Goal: Task Accomplishment & Management: Manage account settings

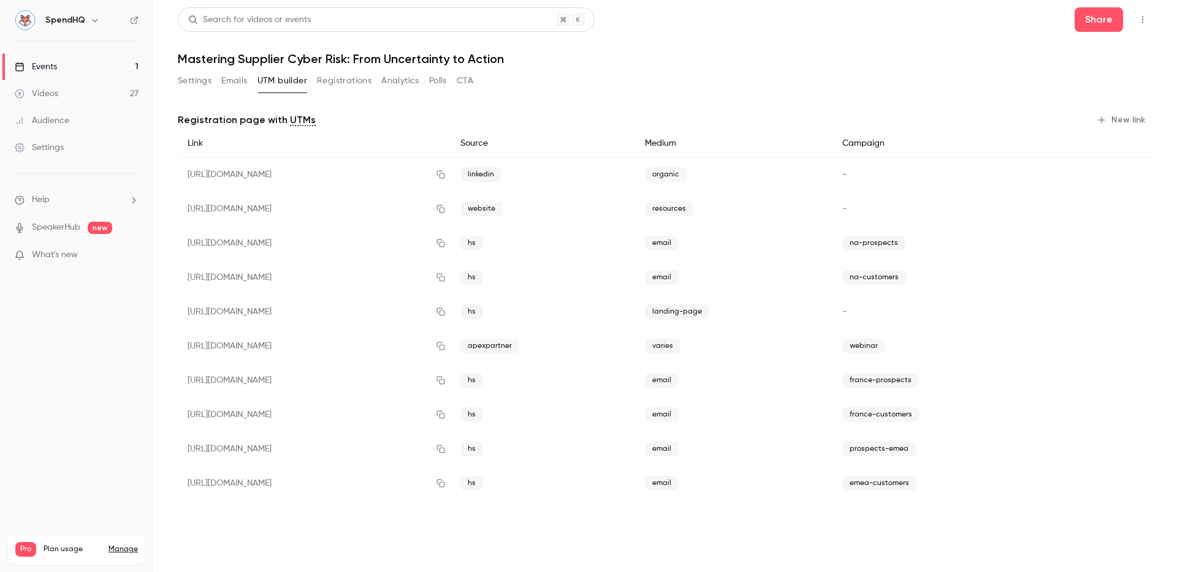
click at [217, 86] on div "Settings Emails UTM builder Registrations Analytics Polls CTA" at bounding box center [325, 81] width 295 height 20
click at [185, 84] on button "Settings" at bounding box center [195, 81] width 34 height 20
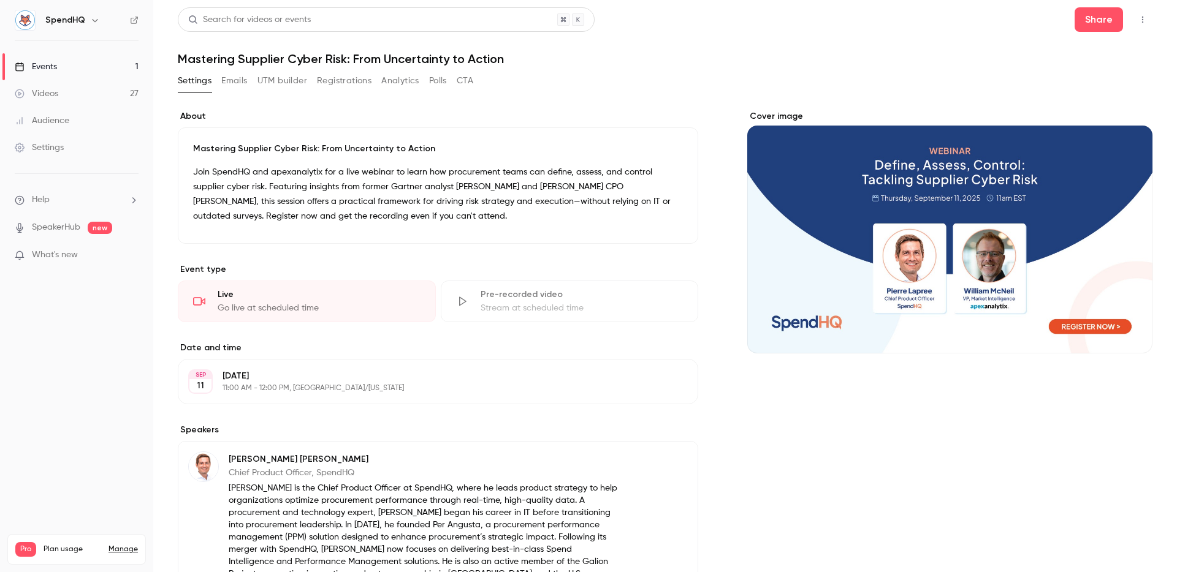
click at [356, 86] on button "Registrations" at bounding box center [344, 81] width 55 height 20
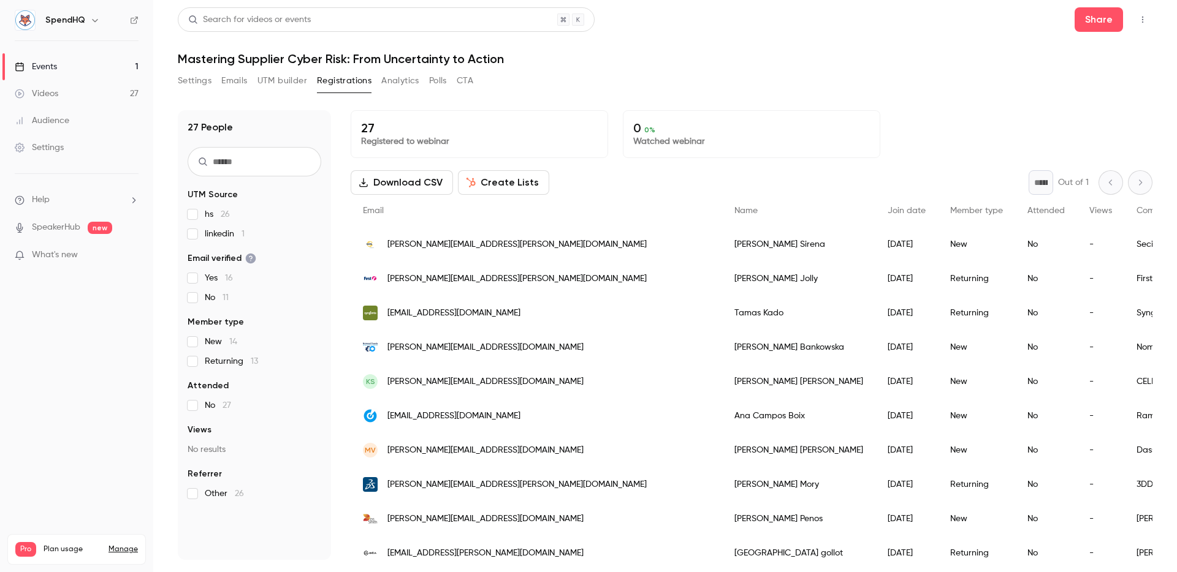
click at [637, 44] on header "Search for videos or events Share Mastering Supplier Cyber Risk: From Uncertain…" at bounding box center [665, 36] width 975 height 59
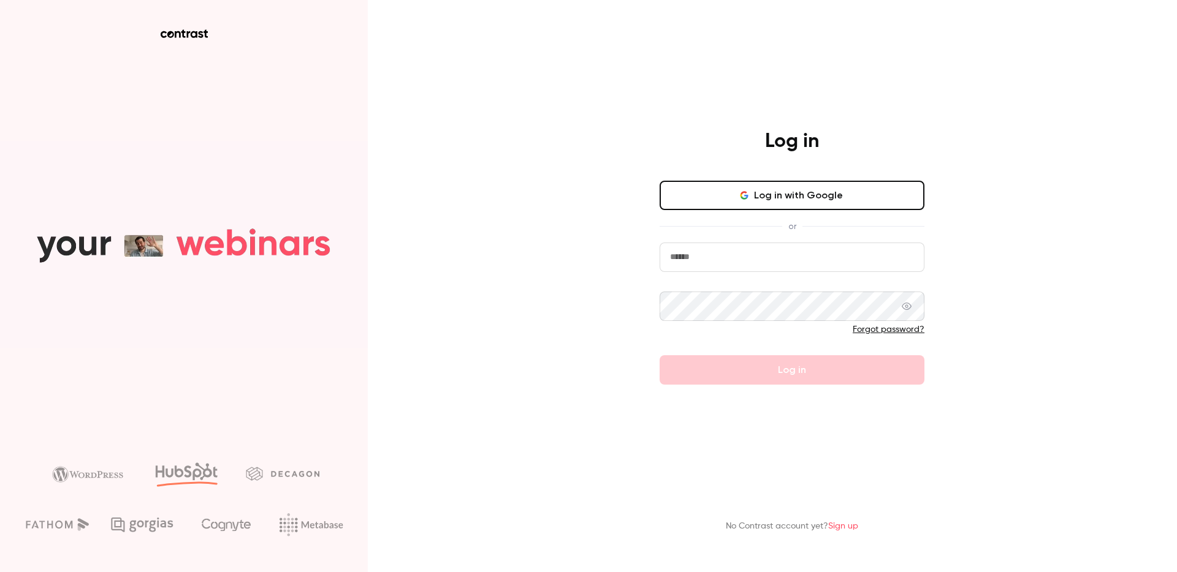
click at [757, 256] on input "email" at bounding box center [792, 257] width 265 height 29
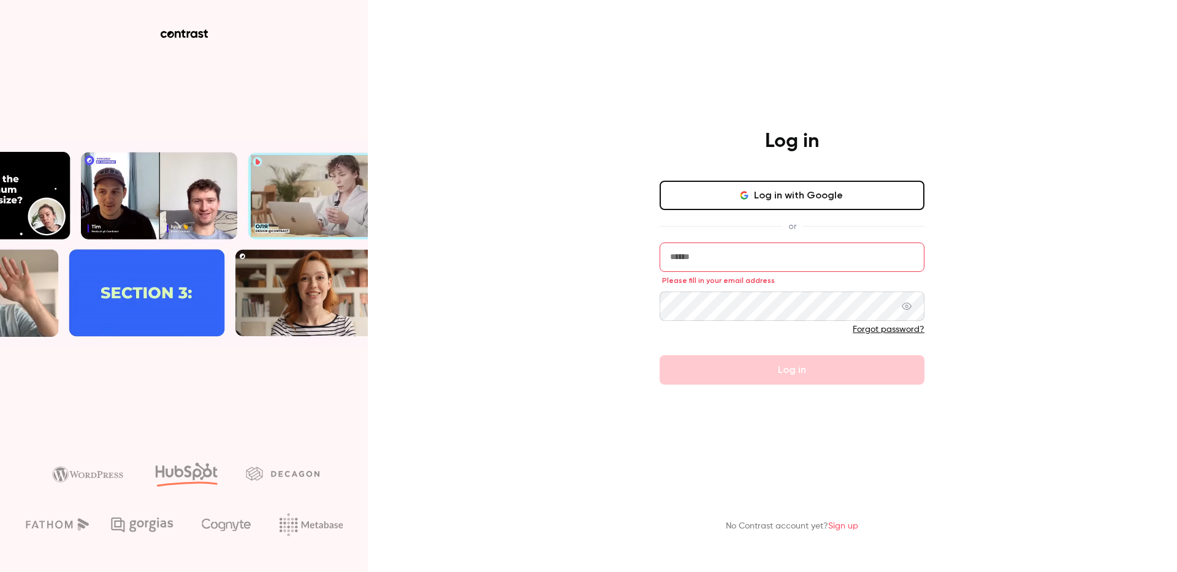
type input "**********"
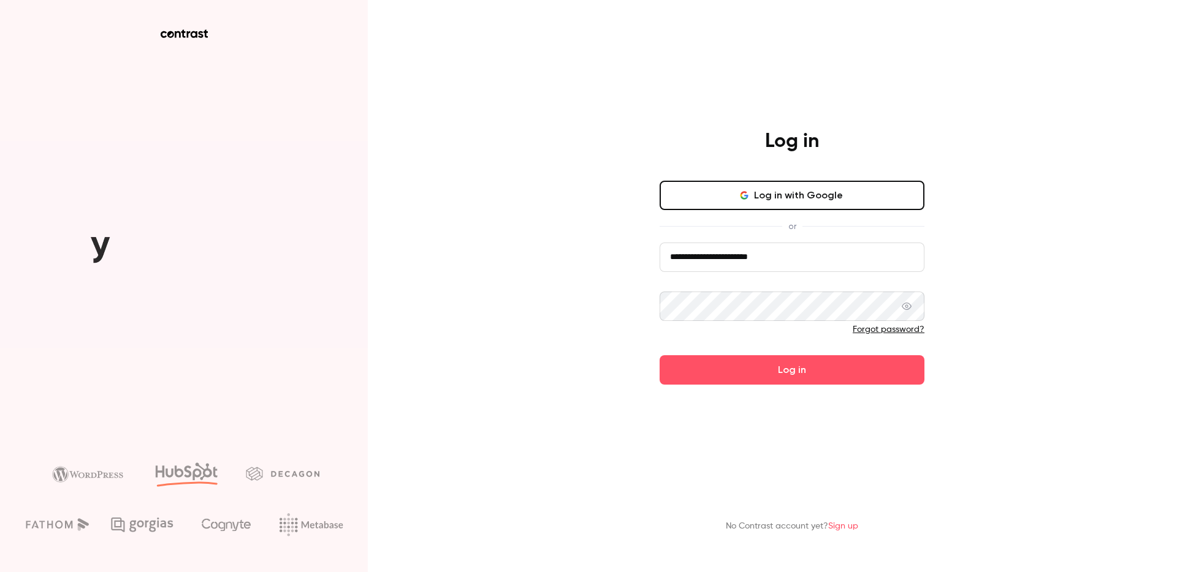
click at [660, 356] on button "Log in" at bounding box center [792, 370] width 265 height 29
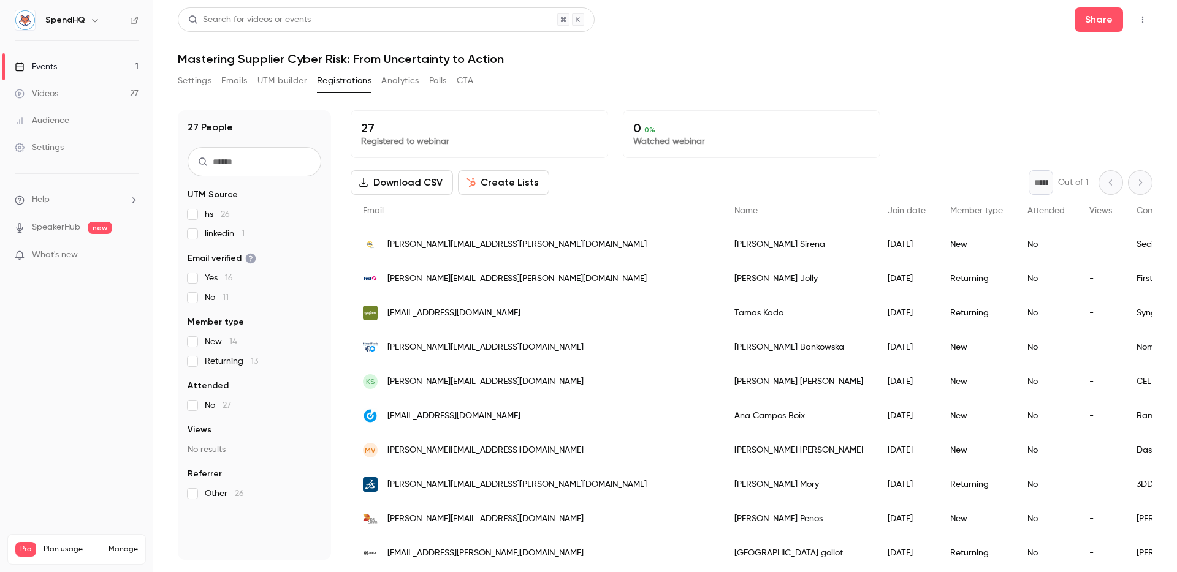
click at [815, 50] on header "Search for videos or events Share Mastering Supplier Cyber Risk: From Uncertain…" at bounding box center [665, 36] width 975 height 59
click at [726, 45] on header "Search for videos or events Share Mastering Supplier Cyber Risk: From Uncertain…" at bounding box center [665, 36] width 975 height 59
click at [678, 112] on div "0 0 % Watched webinar" at bounding box center [751, 134] width 257 height 48
click at [718, 41] on header "Search for videos or events Share Mastering Supplier Cyber Risk: From Uncertain…" at bounding box center [665, 36] width 975 height 59
click at [848, 52] on h1 "Mastering Supplier Cyber Risk: From Uncertainty to Action" at bounding box center [665, 58] width 975 height 15
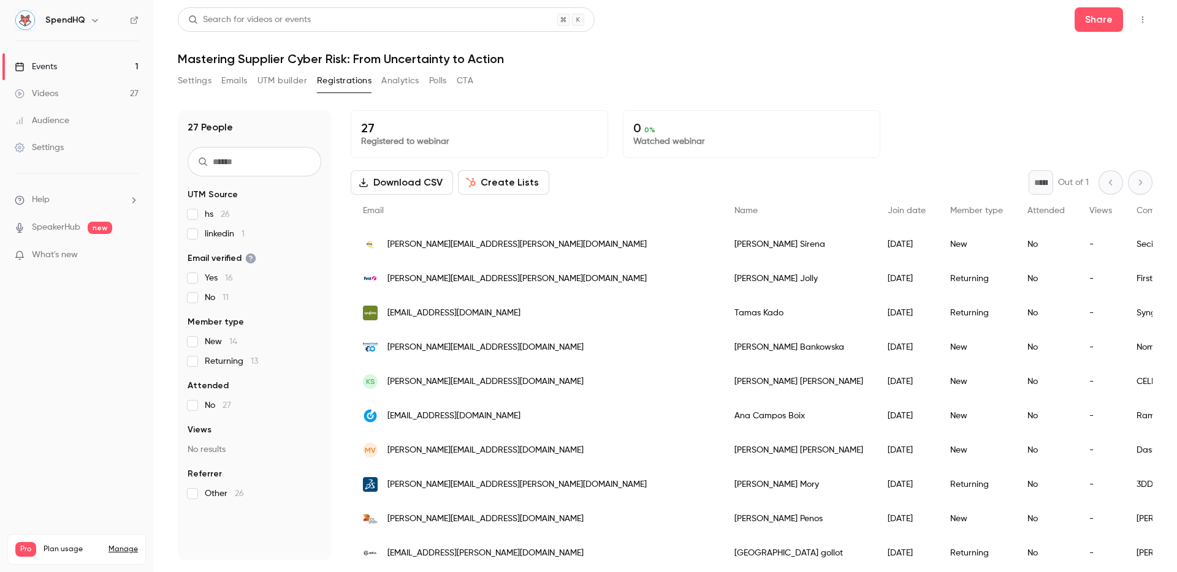
click at [746, 26] on div "Search for videos or events Share" at bounding box center [665, 19] width 975 height 25
